Goal: Find specific page/section: Find specific page/section

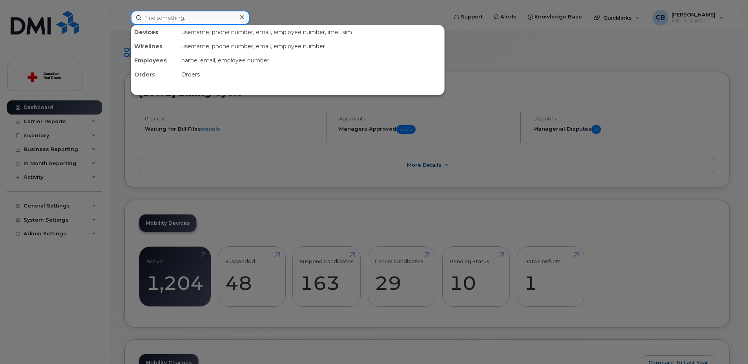
click at [177, 21] on input at bounding box center [190, 18] width 119 height 14
paste input "Jeannene Crosby"
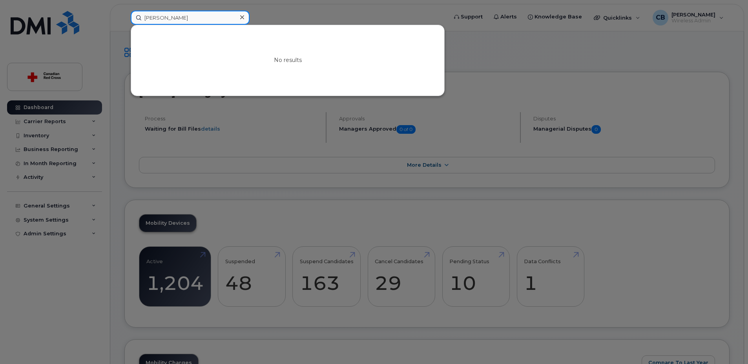
drag, startPoint x: 201, startPoint y: 15, endPoint x: 135, endPoint y: 16, distance: 66.7
click at [135, 16] on input "Jeannene Crosby" at bounding box center [190, 18] width 119 height 14
paste input "587-334-7828"
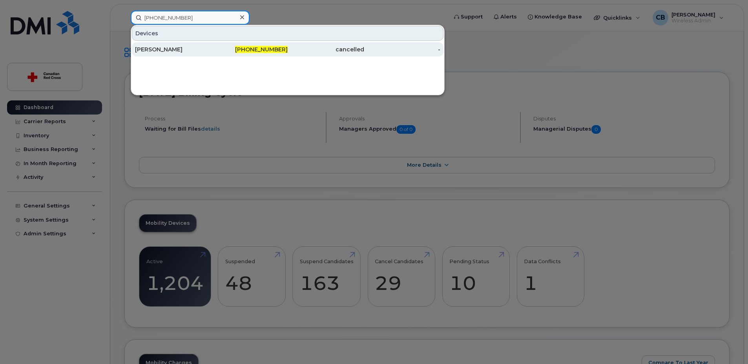
type input "587-334-7828"
click at [157, 50] on div "[PERSON_NAME]" at bounding box center [173, 50] width 77 height 8
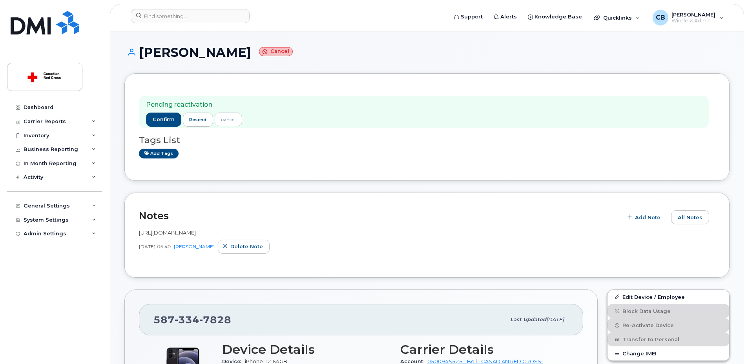
drag, startPoint x: 240, startPoint y: 54, endPoint x: 142, endPoint y: 55, distance: 98.1
click at [142, 55] on h1 "Anne Porteous Cancel" at bounding box center [426, 53] width 605 height 14
copy h1 "[PERSON_NAME]"
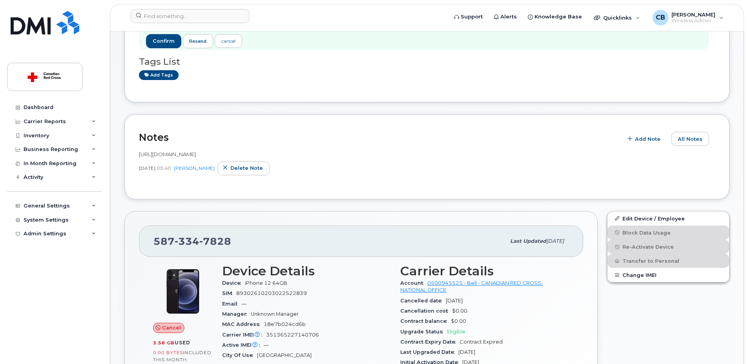
scroll to position [118, 0]
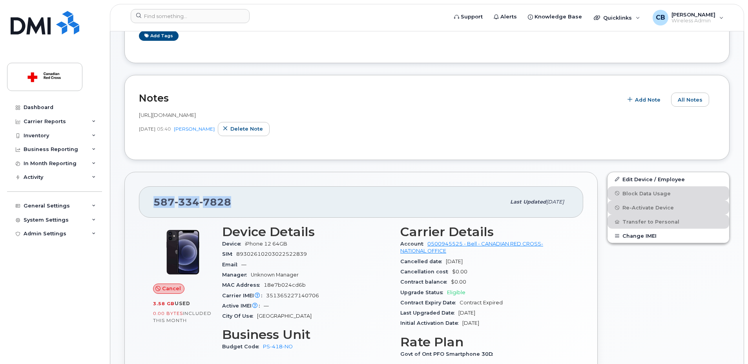
drag, startPoint x: 247, startPoint y: 201, endPoint x: 155, endPoint y: 204, distance: 92.2
click at [155, 204] on div "587 334 7828" at bounding box center [329, 202] width 352 height 16
copy span "587 334 7828"
click at [134, 260] on div "587 334 7828 Last updated Aug 07, 2025 Cancel 3.58 GB  used 0.00 Bytes  include…" at bounding box center [360, 308] width 473 height 273
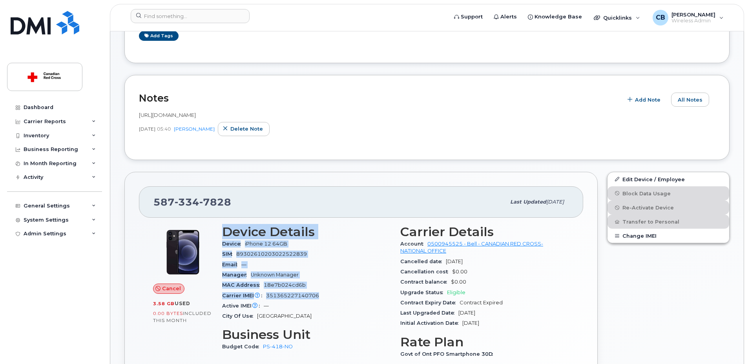
drag, startPoint x: 223, startPoint y: 232, endPoint x: 321, endPoint y: 295, distance: 116.3
click at [321, 295] on section "Device Details Device iPhone 12 64GB SIM 89302610203022522839 Email — Manager U…" at bounding box center [306, 273] width 169 height 97
copy section "Device Details Device iPhone 12 64GB SIM 89302610203022522839 Email — Manager U…"
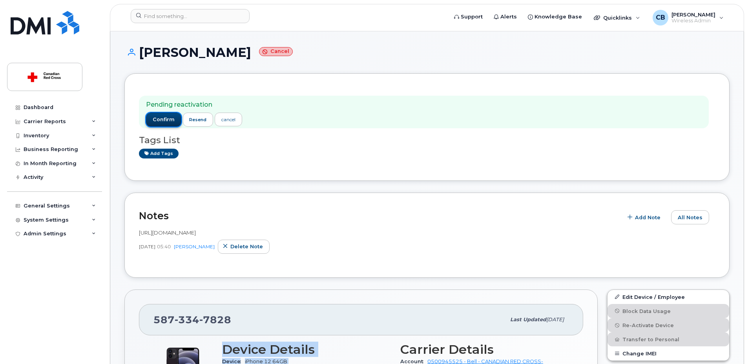
click at [159, 119] on span "confirm" at bounding box center [164, 119] width 22 height 7
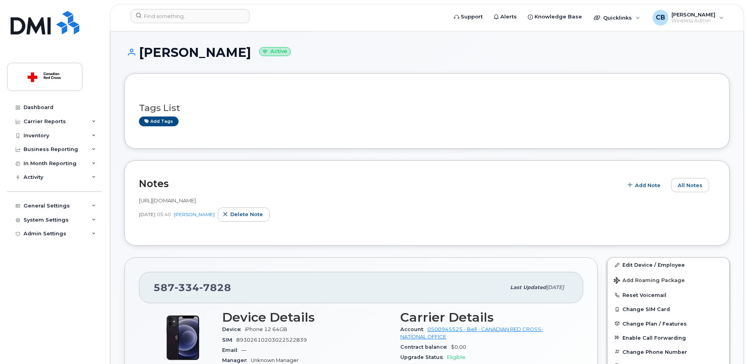
scroll to position [118, 0]
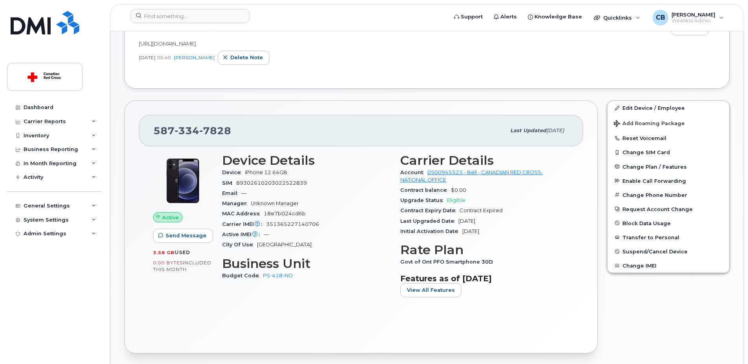
scroll to position [39, 0]
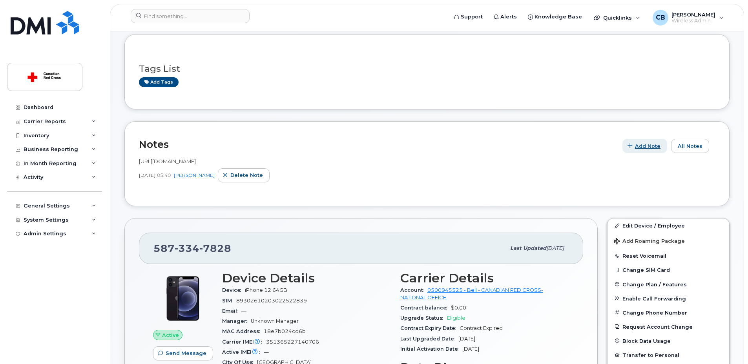
click at [654, 145] on span "Add Note" at bounding box center [648, 145] width 26 height 7
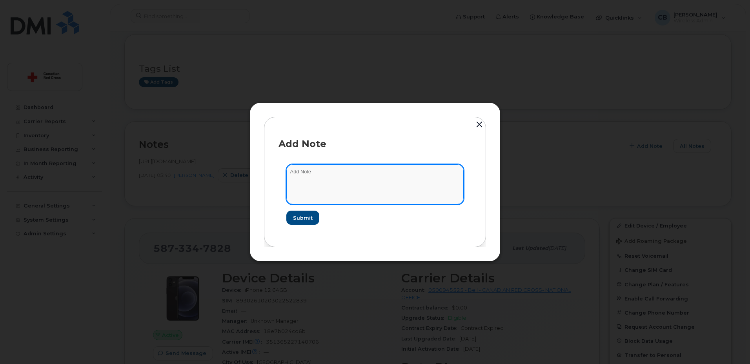
click at [344, 170] on textarea at bounding box center [374, 184] width 177 height 40
paste textarea "[URL][DOMAIN_NAME]"
type textarea "[URL][DOMAIN_NAME]"
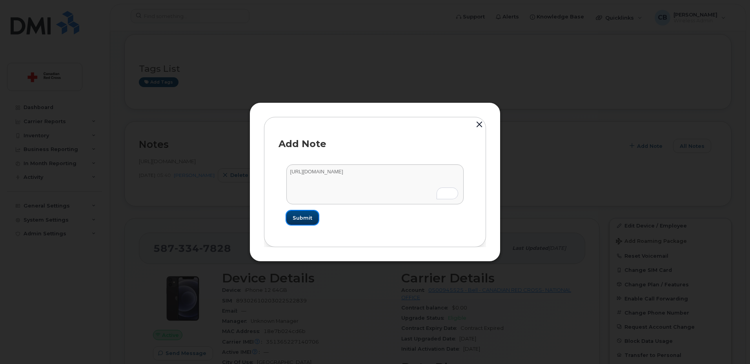
click at [301, 217] on span "Submit" at bounding box center [303, 217] width 20 height 7
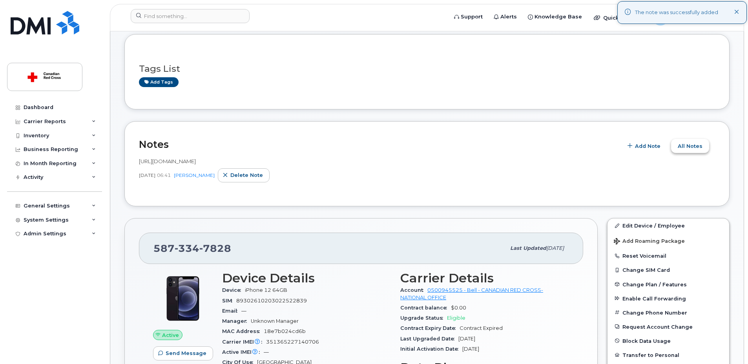
click at [685, 146] on span "All Notes" at bounding box center [690, 145] width 25 height 7
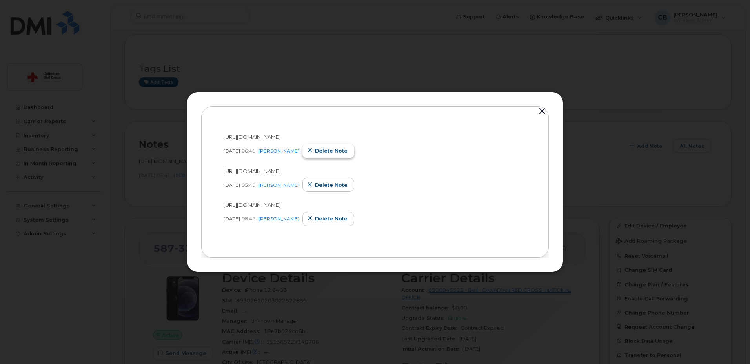
click at [331, 150] on span "Delete note" at bounding box center [331, 150] width 33 height 7
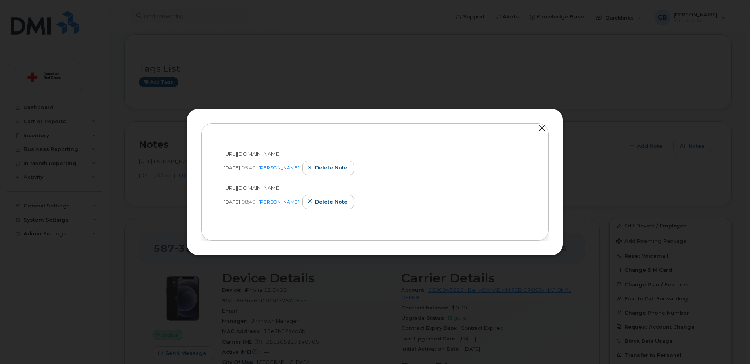
click at [543, 127] on button "button" at bounding box center [542, 128] width 12 height 11
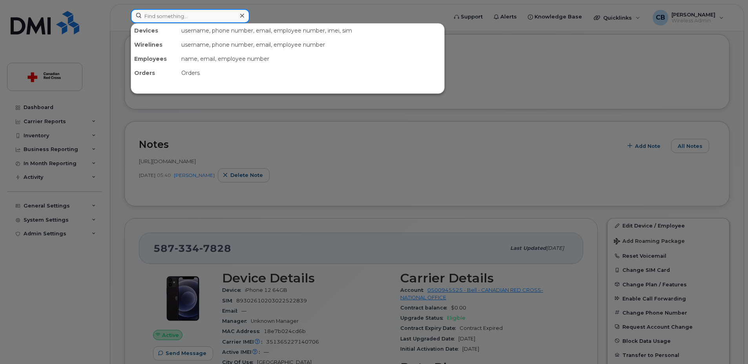
click at [164, 17] on input at bounding box center [190, 16] width 119 height 14
paste input "is705-542-2149"
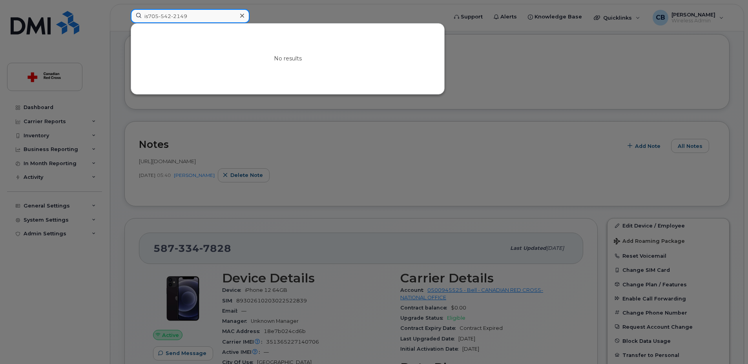
click at [147, 16] on input "is705-542-2149" at bounding box center [190, 16] width 119 height 14
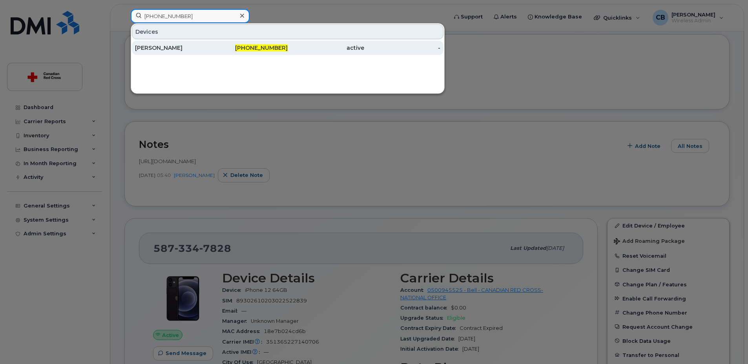
type input "[PHONE_NUMBER]"
click at [161, 49] on div "[PERSON_NAME]" at bounding box center [173, 48] width 77 height 8
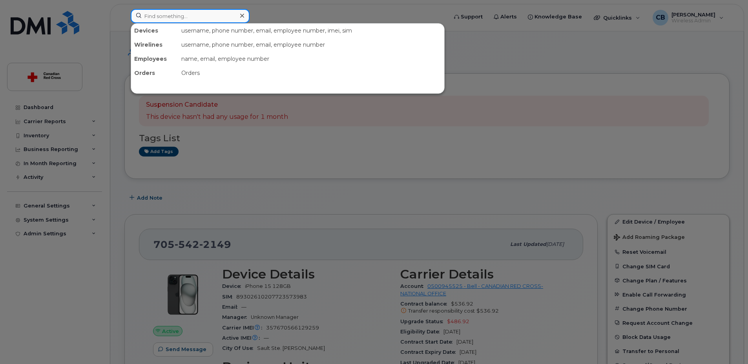
click at [204, 16] on input at bounding box center [190, 16] width 119 height 14
paste input "[PHONE_NUMBER]"
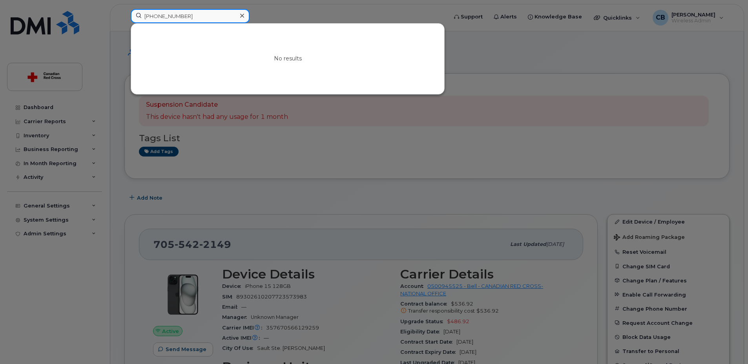
type input "514-677-1706"
